Goal: Book appointment/travel/reservation

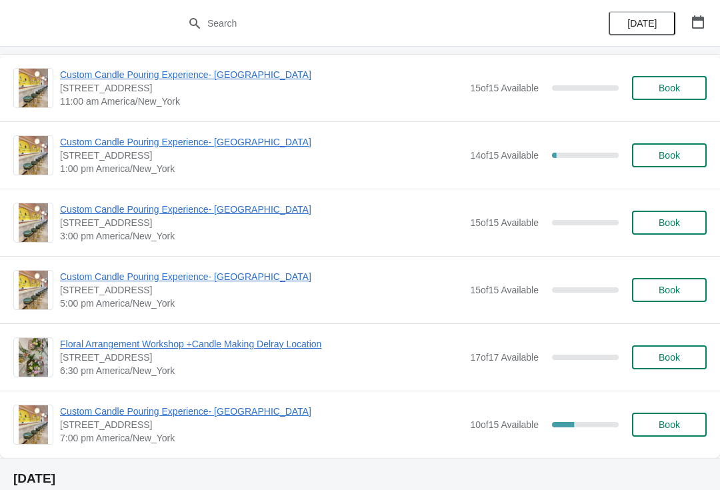
scroll to position [74, 0]
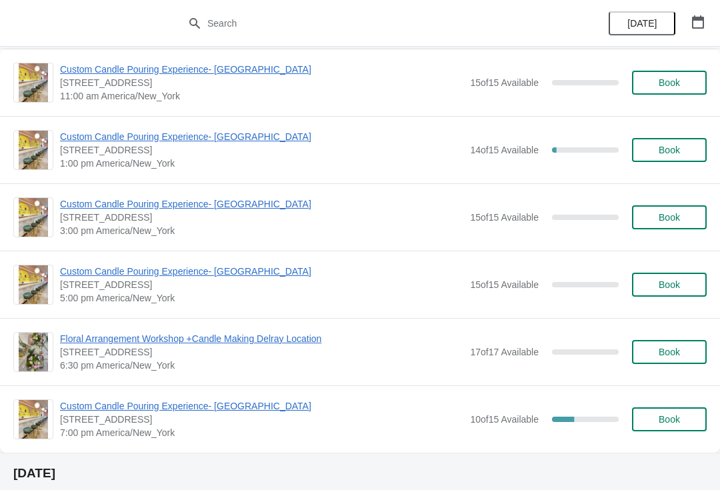
click at [257, 402] on span "Custom Candle Pouring Experience- [GEOGRAPHIC_DATA]" at bounding box center [261, 405] width 403 height 13
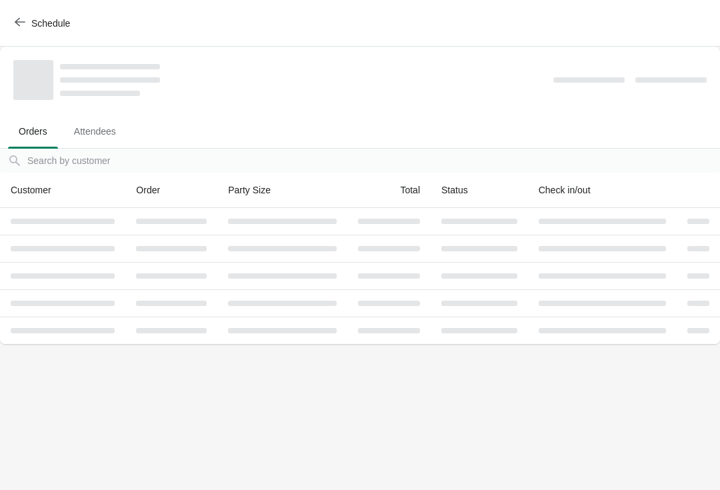
scroll to position [0, 0]
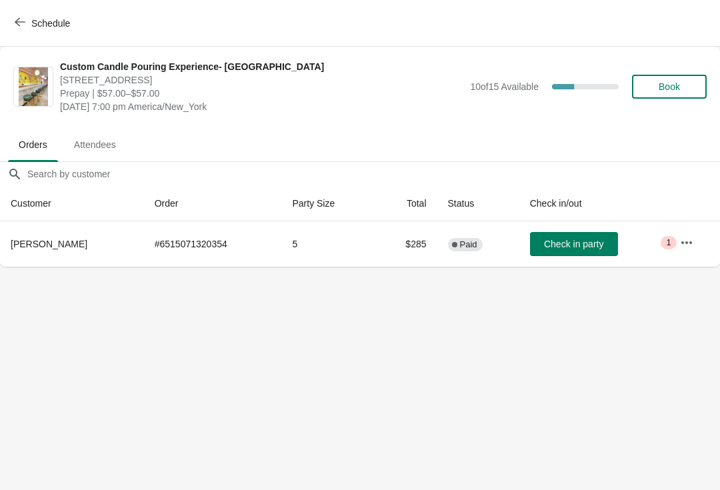
click at [677, 96] on button "Book" at bounding box center [669, 87] width 75 height 24
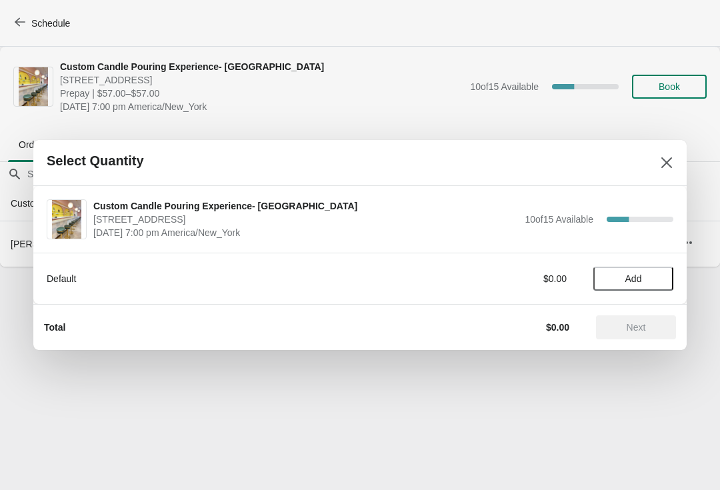
click at [647, 281] on span "Add" at bounding box center [633, 278] width 56 height 11
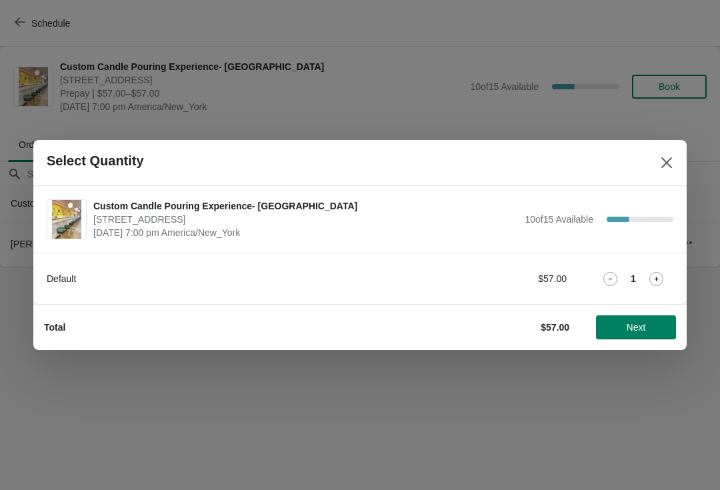
click at [659, 281] on icon at bounding box center [656, 279] width 14 height 14
click at [629, 338] on button "Next" at bounding box center [636, 327] width 80 height 24
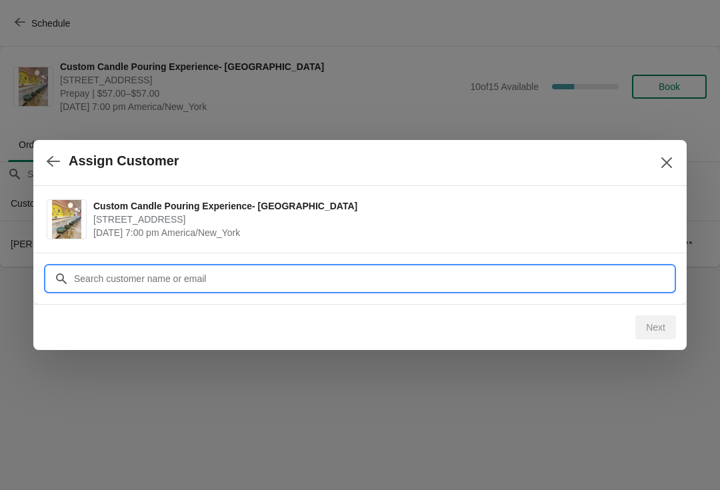
click at [292, 279] on input "Customer" at bounding box center [373, 279] width 600 height 24
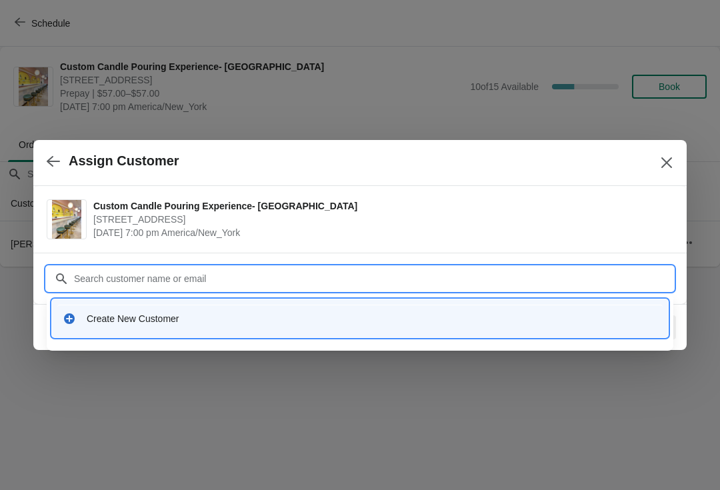
click at [352, 314] on div "Create New Customer" at bounding box center [372, 318] width 571 height 13
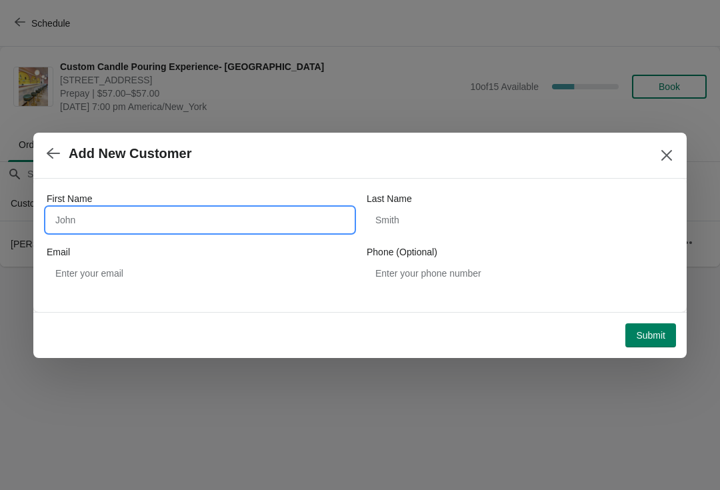
click at [269, 209] on input "First Name" at bounding box center [200, 220] width 307 height 24
type input "[PERSON_NAME]"
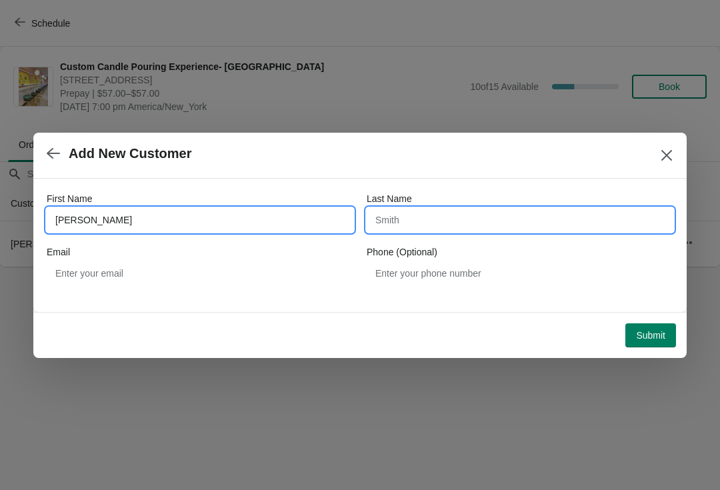
click at [532, 213] on input "Last Name" at bounding box center [520, 220] width 307 height 24
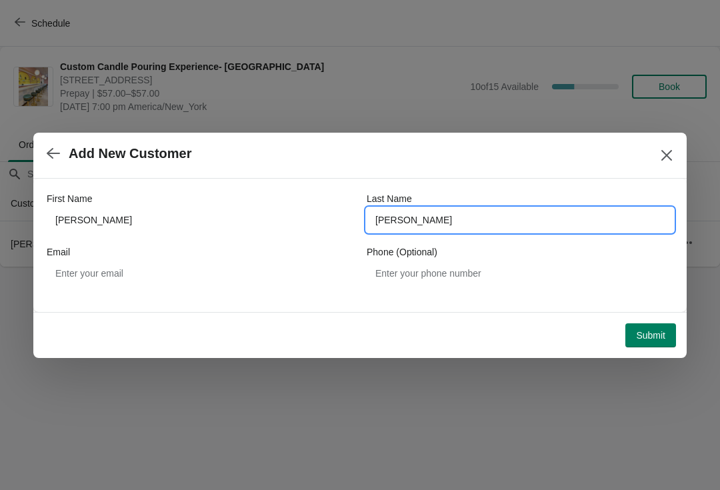
type input "[PERSON_NAME]"
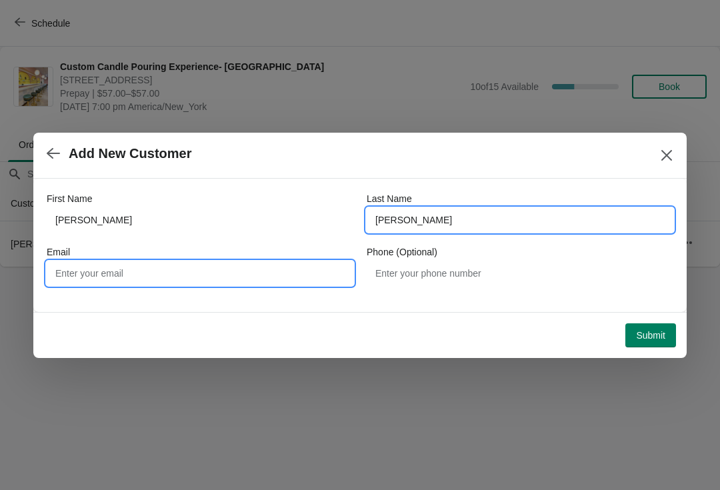
click at [280, 277] on input "Email" at bounding box center [200, 273] width 307 height 24
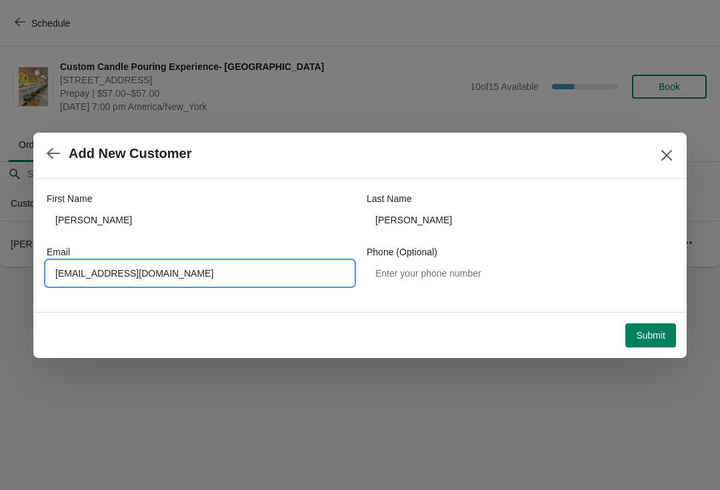
type input "[EMAIL_ADDRESS][DOMAIN_NAME]"
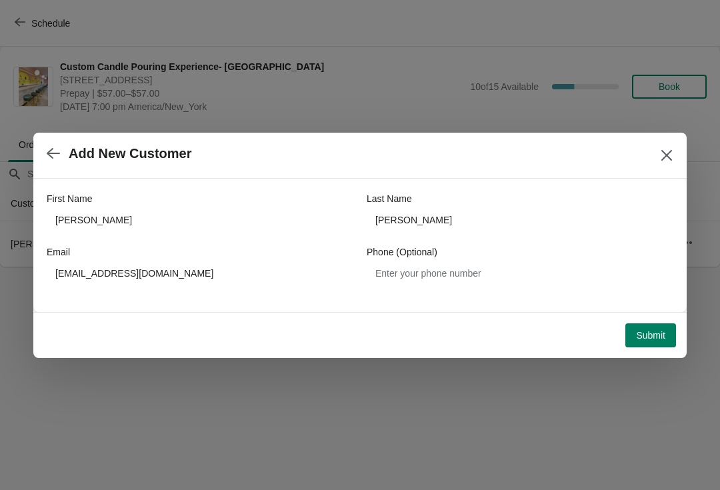
click at [653, 342] on button "Submit" at bounding box center [650, 335] width 51 height 24
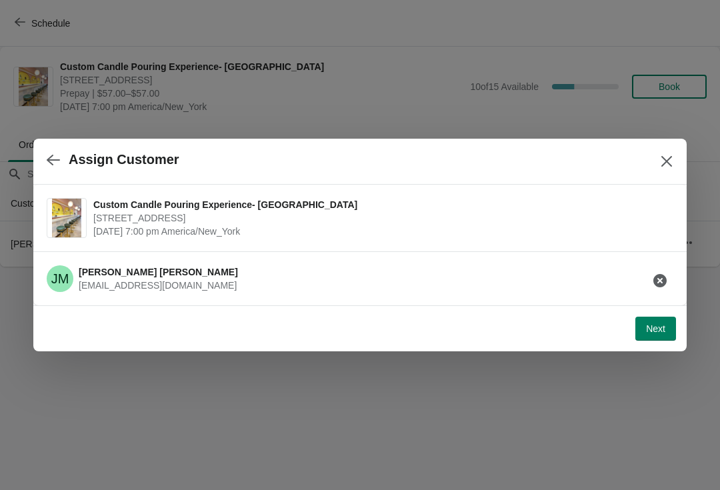
click at [651, 331] on span "Next" at bounding box center [655, 328] width 19 height 11
select select "Friend"
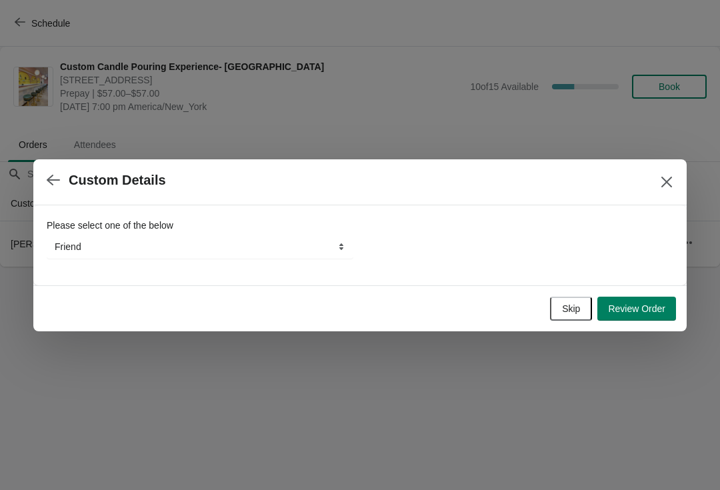
click at [571, 307] on span "Skip" at bounding box center [571, 308] width 18 height 11
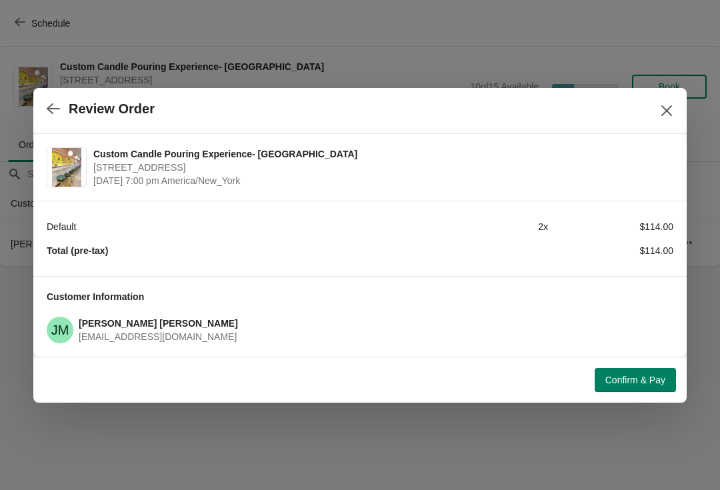
click at [635, 385] on span "Confirm & Pay" at bounding box center [635, 380] width 60 height 11
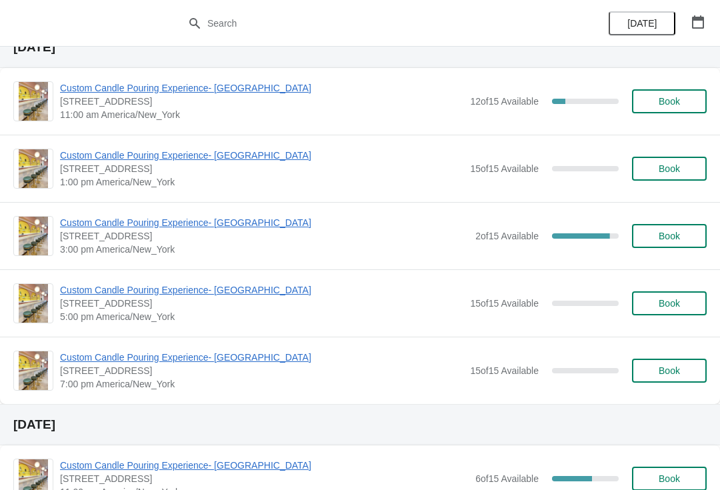
scroll to position [1174, 0]
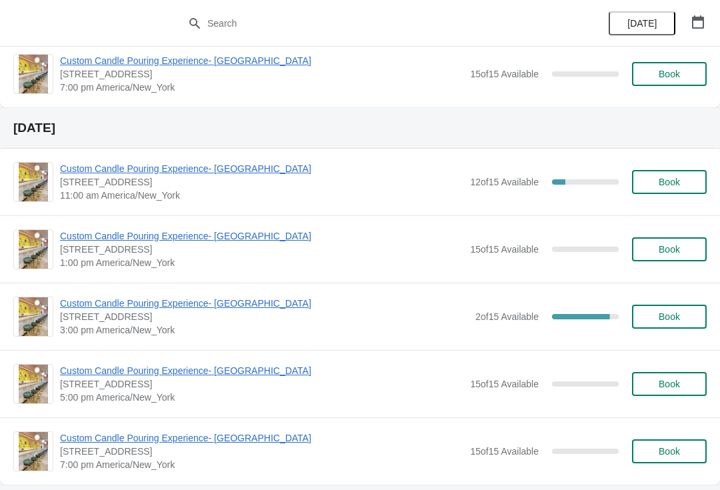
click at [694, 31] on button "button" at bounding box center [698, 22] width 24 height 24
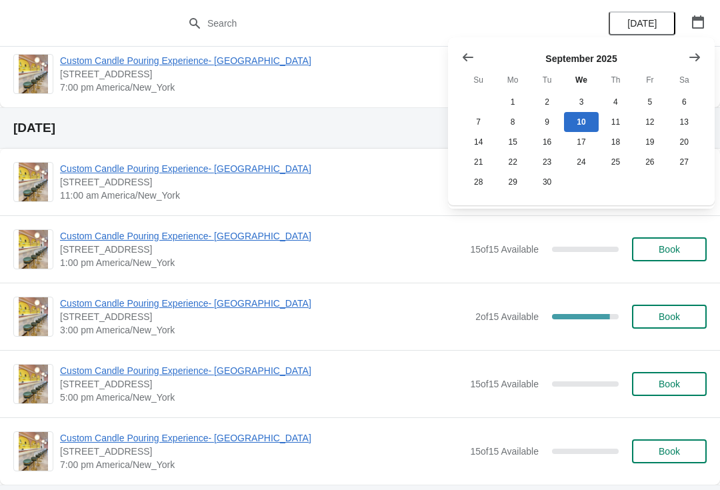
click at [685, 69] on button "Show next month, October 2025" at bounding box center [694, 57] width 24 height 24
click at [645, 102] on button "3" at bounding box center [650, 102] width 34 height 20
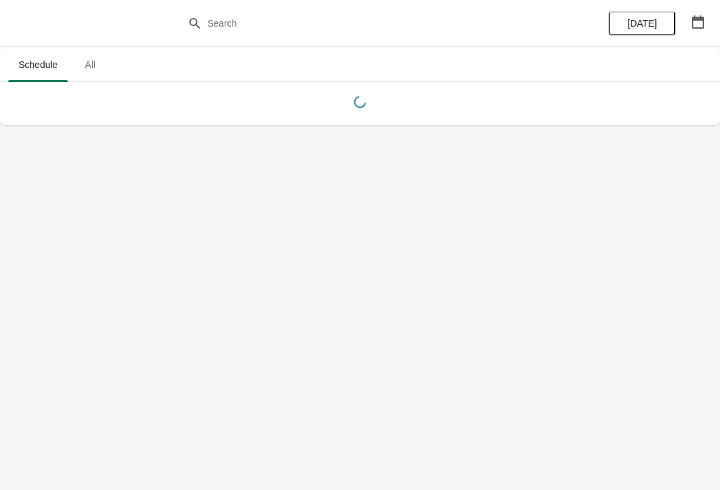
scroll to position [0, 0]
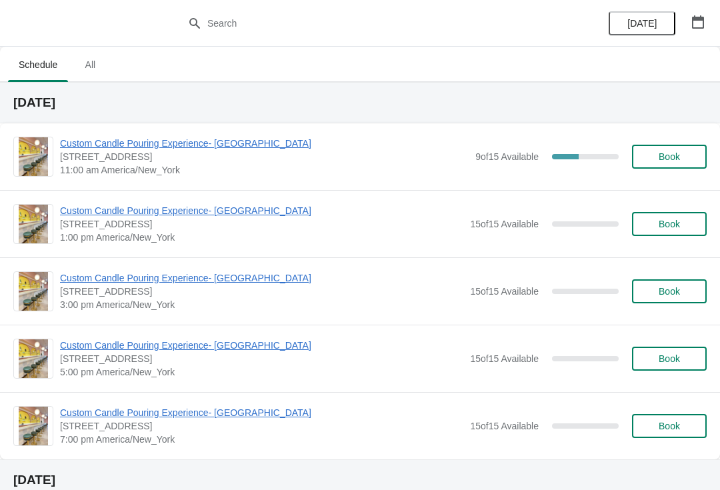
click at [256, 144] on span "Custom Candle Pouring Experience- [GEOGRAPHIC_DATA]" at bounding box center [264, 143] width 409 height 13
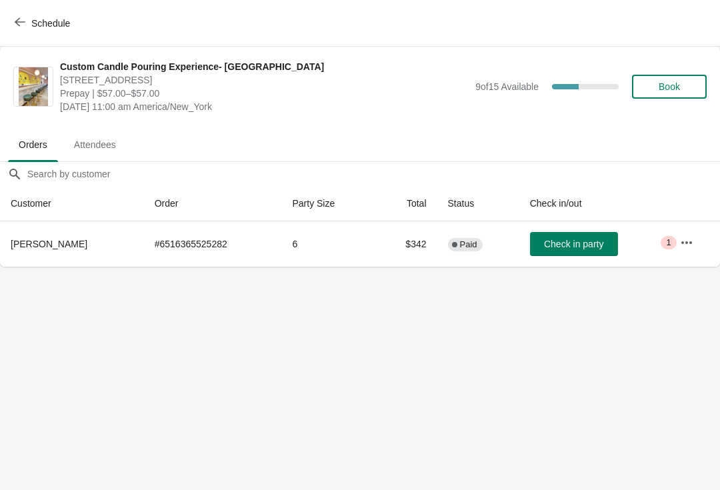
click at [692, 245] on icon "button" at bounding box center [686, 242] width 13 height 13
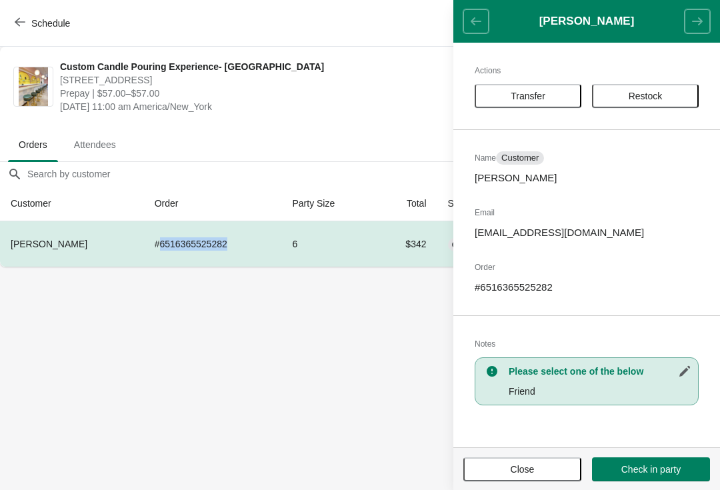
copy td "6516365525282"
